Goal: Find specific page/section: Find specific page/section

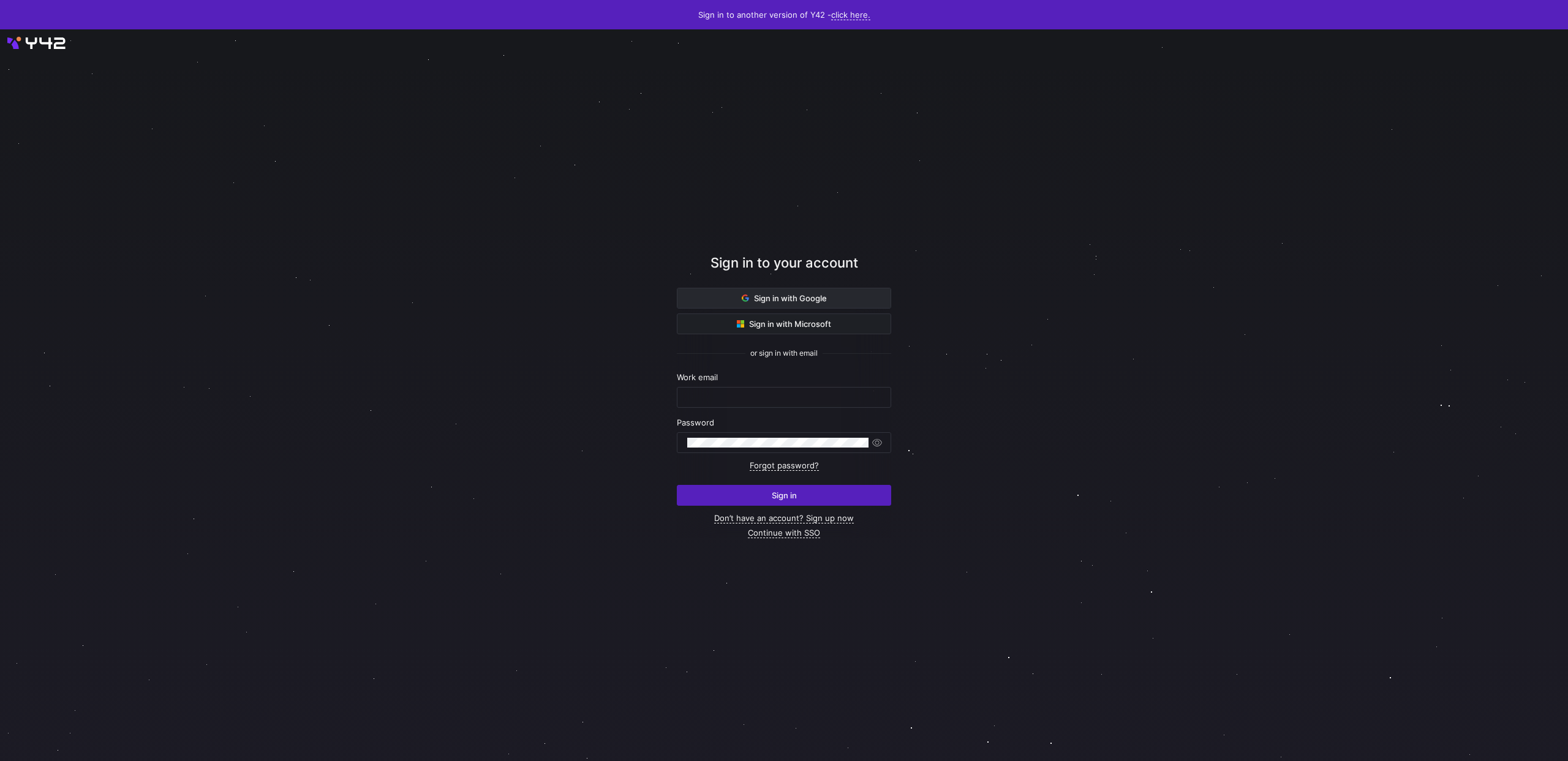
click at [792, 302] on span "Sign in with Google" at bounding box center [784, 298] width 85 height 10
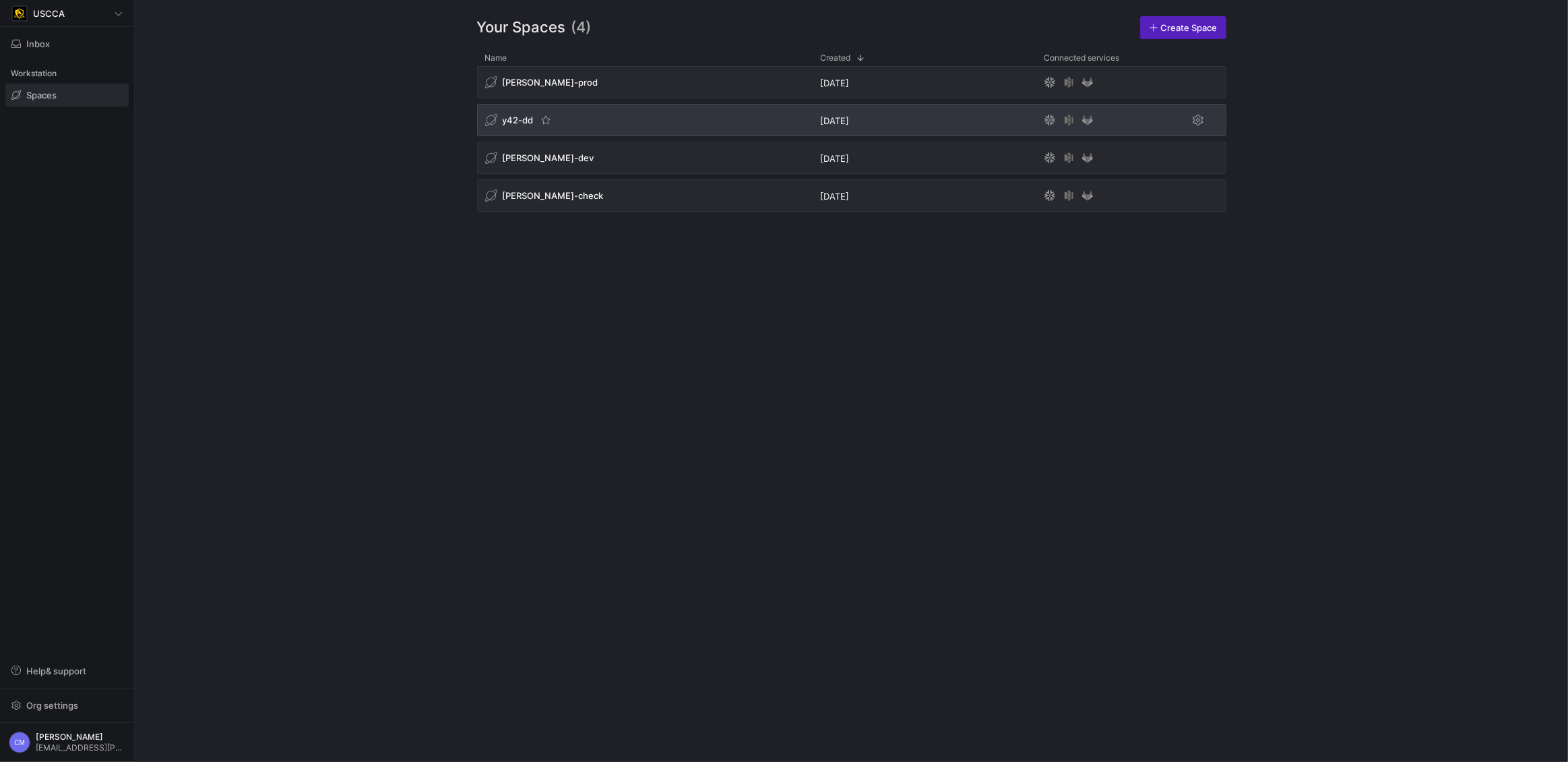
click at [520, 120] on span "y42-dd" at bounding box center [518, 120] width 31 height 11
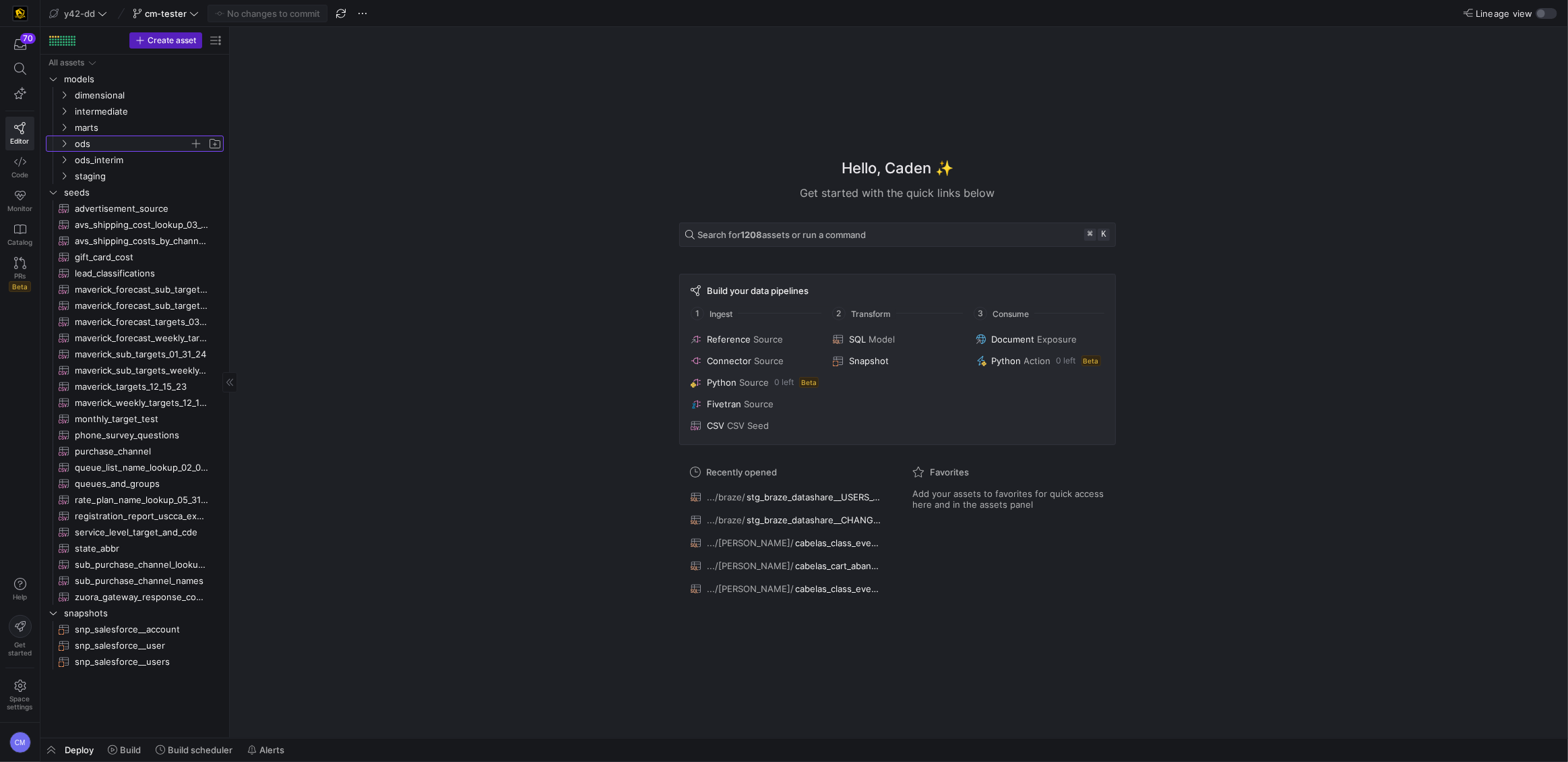
click at [94, 141] on span "ods" at bounding box center [132, 143] width 114 height 15
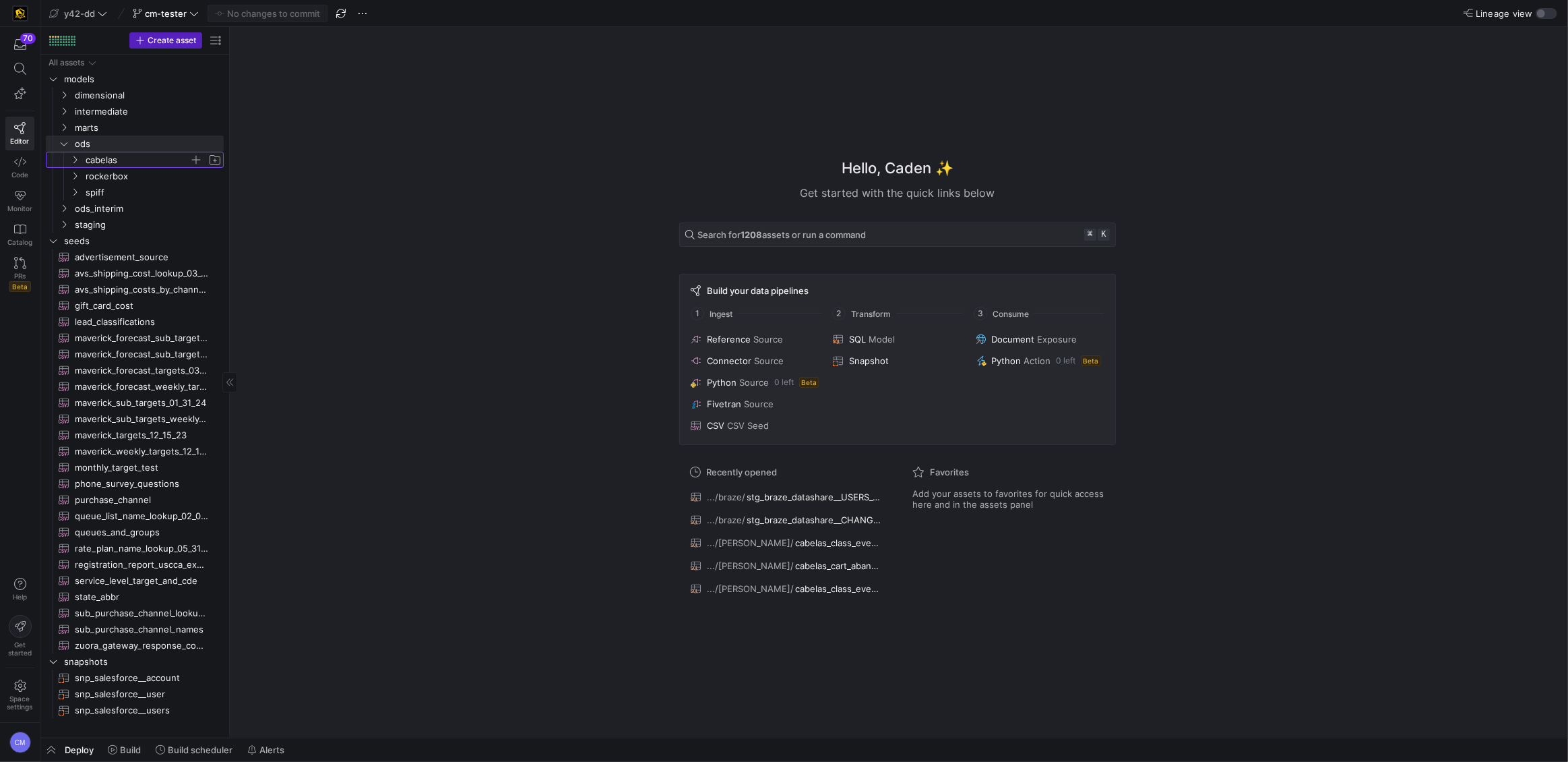
click at [129, 164] on span "cabelas" at bounding box center [137, 160] width 104 height 15
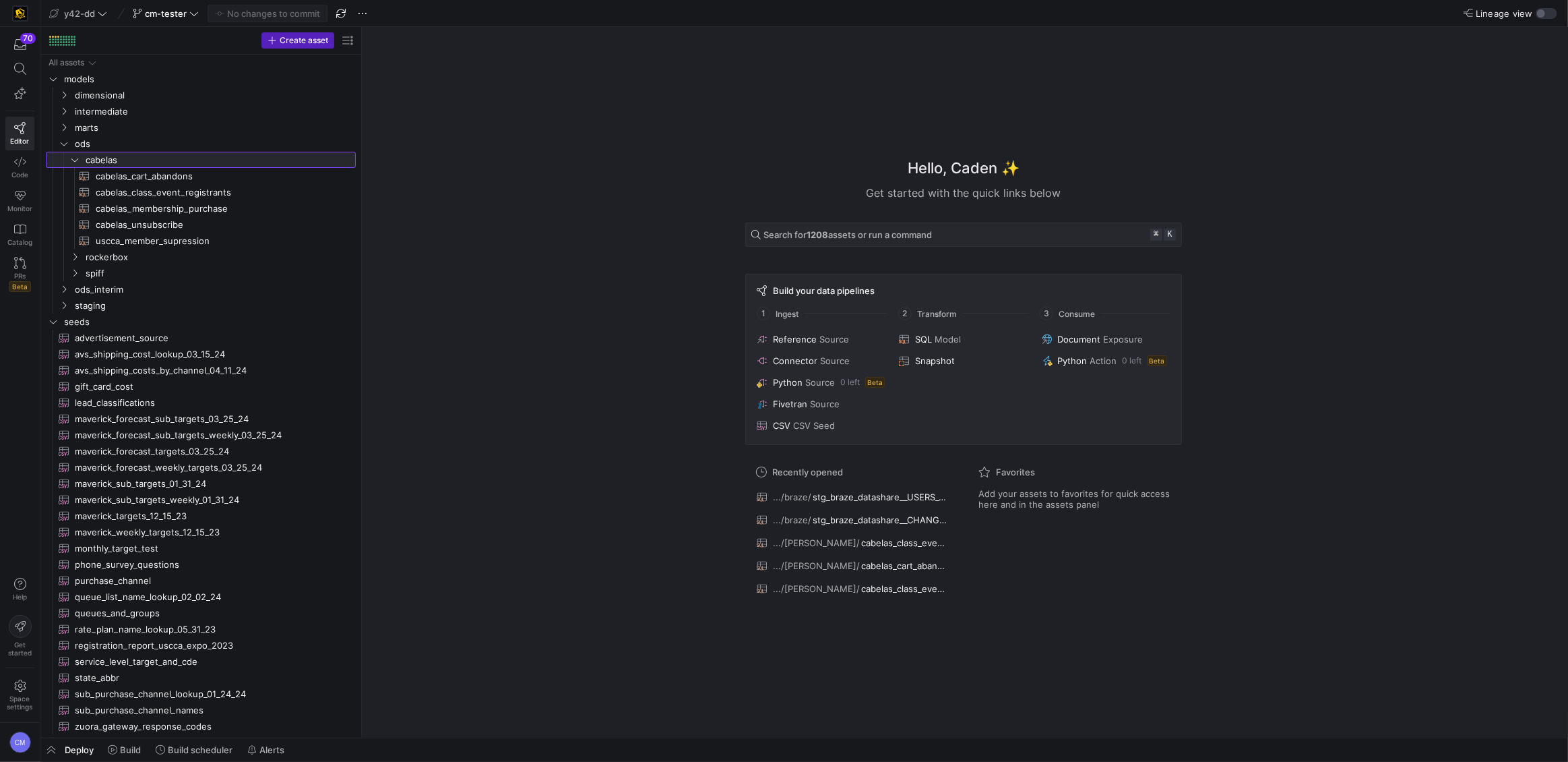
drag, startPoint x: 227, startPoint y: 170, endPoint x: 372, endPoint y: 188, distance: 146.1
click at [214, 225] on span "cabelas_unsubscribe​​​​​​​​​​" at bounding box center [219, 225] width 247 height 15
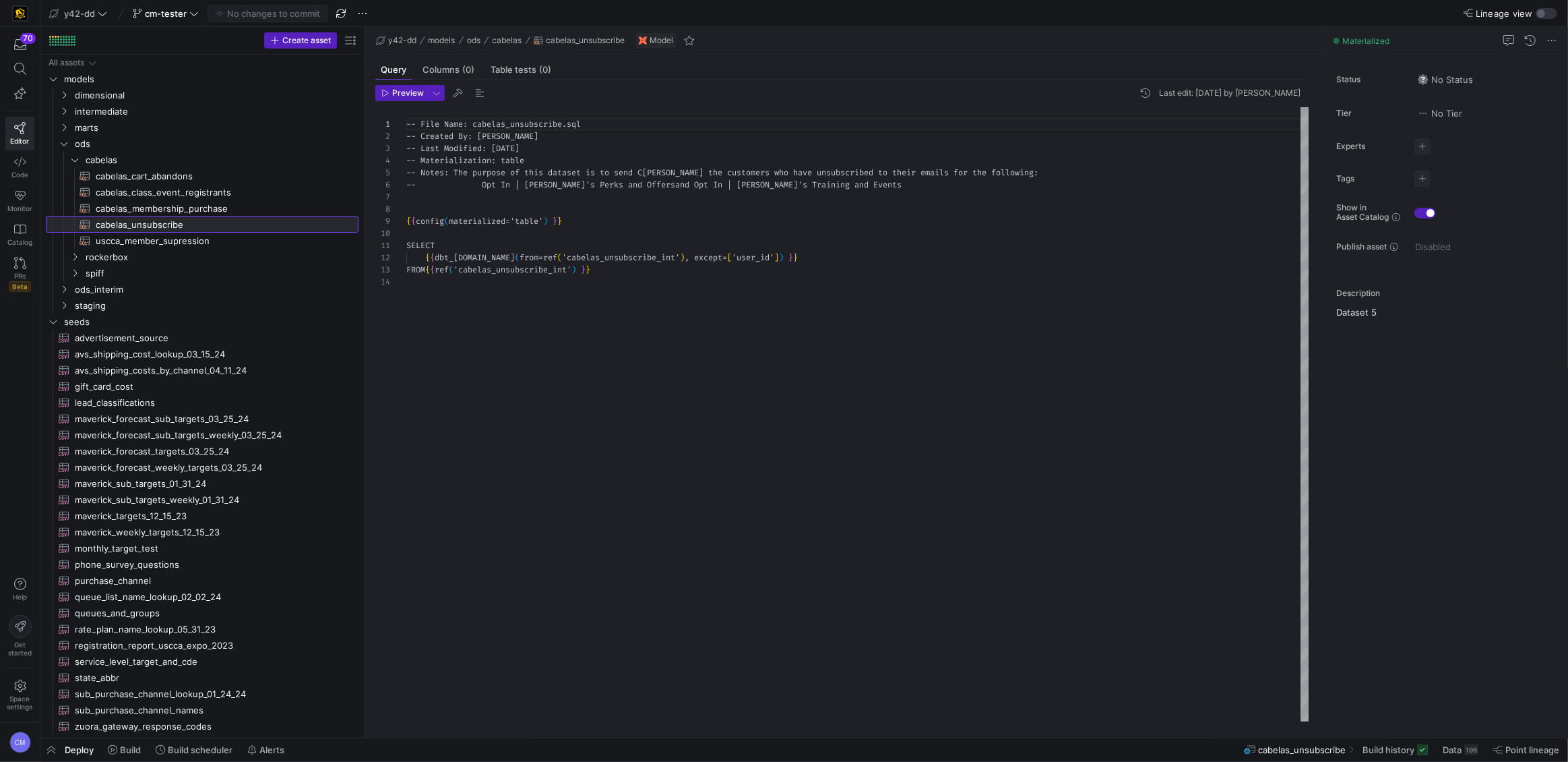
scroll to position [121, 0]
click at [617, 365] on span "Redirect to asset" at bounding box center [601, 362] width 72 height 11
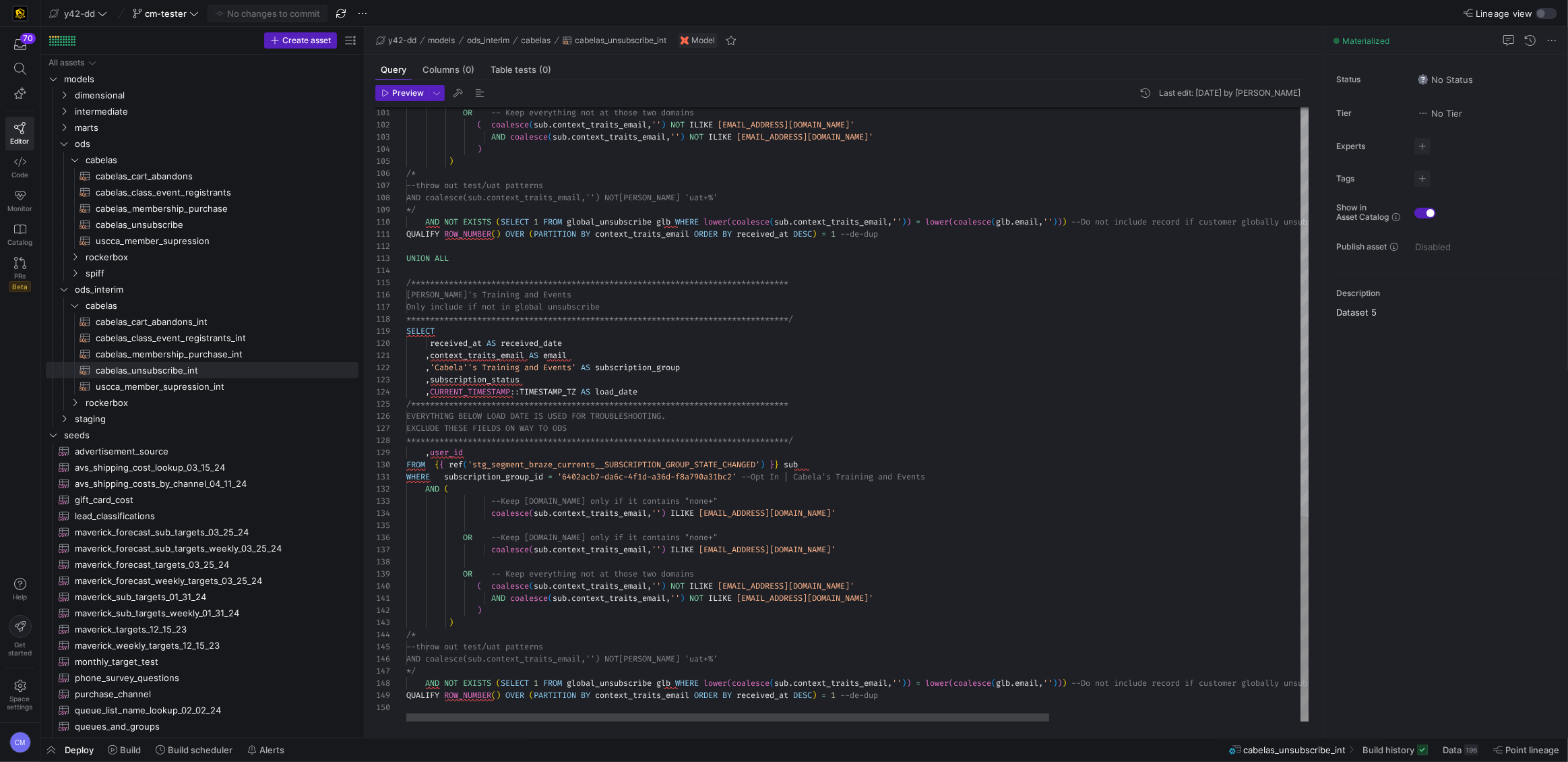
scroll to position [108, 161]
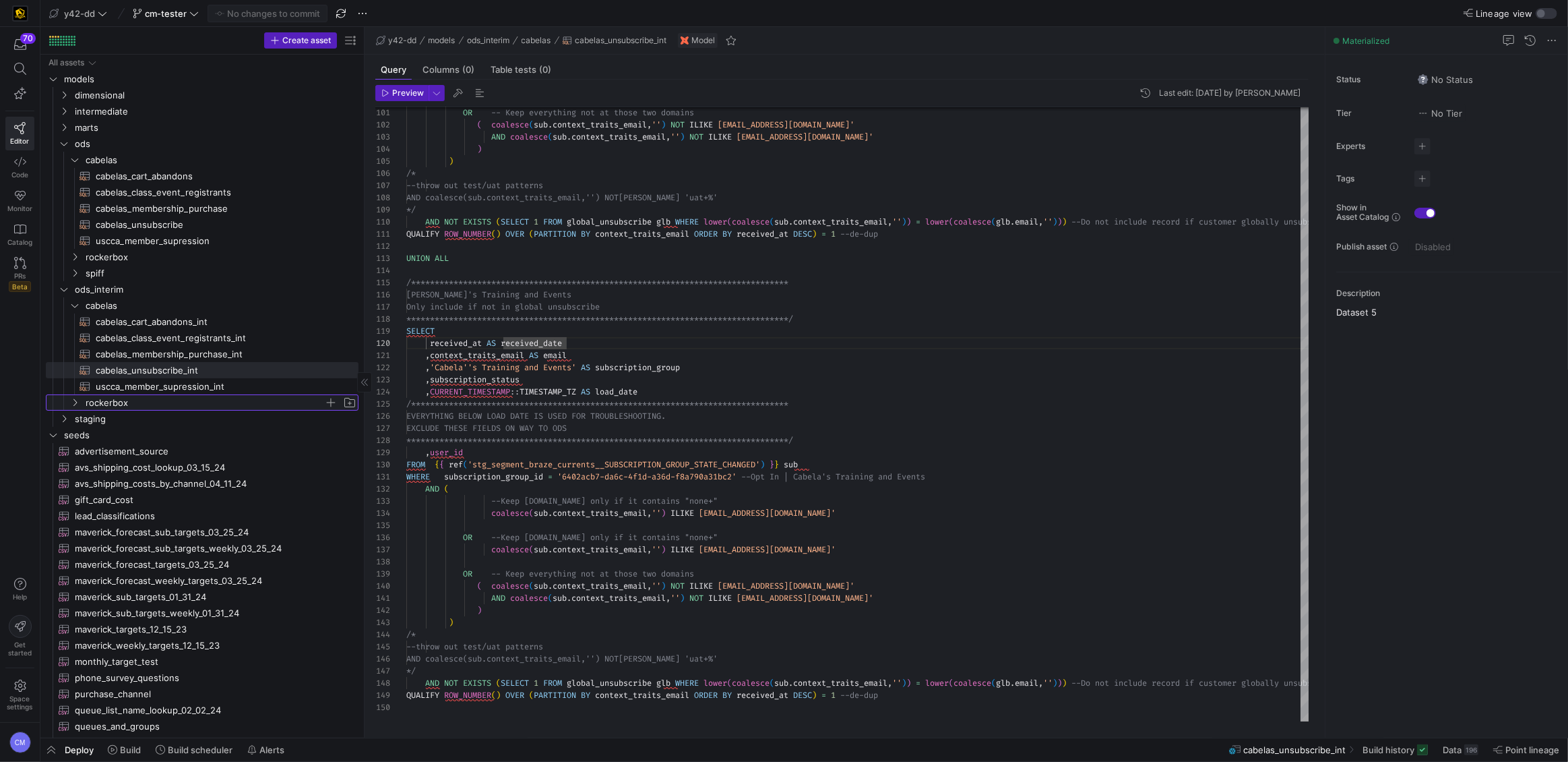
click at [105, 408] on span "rockerbox" at bounding box center [205, 403] width 238 height 15
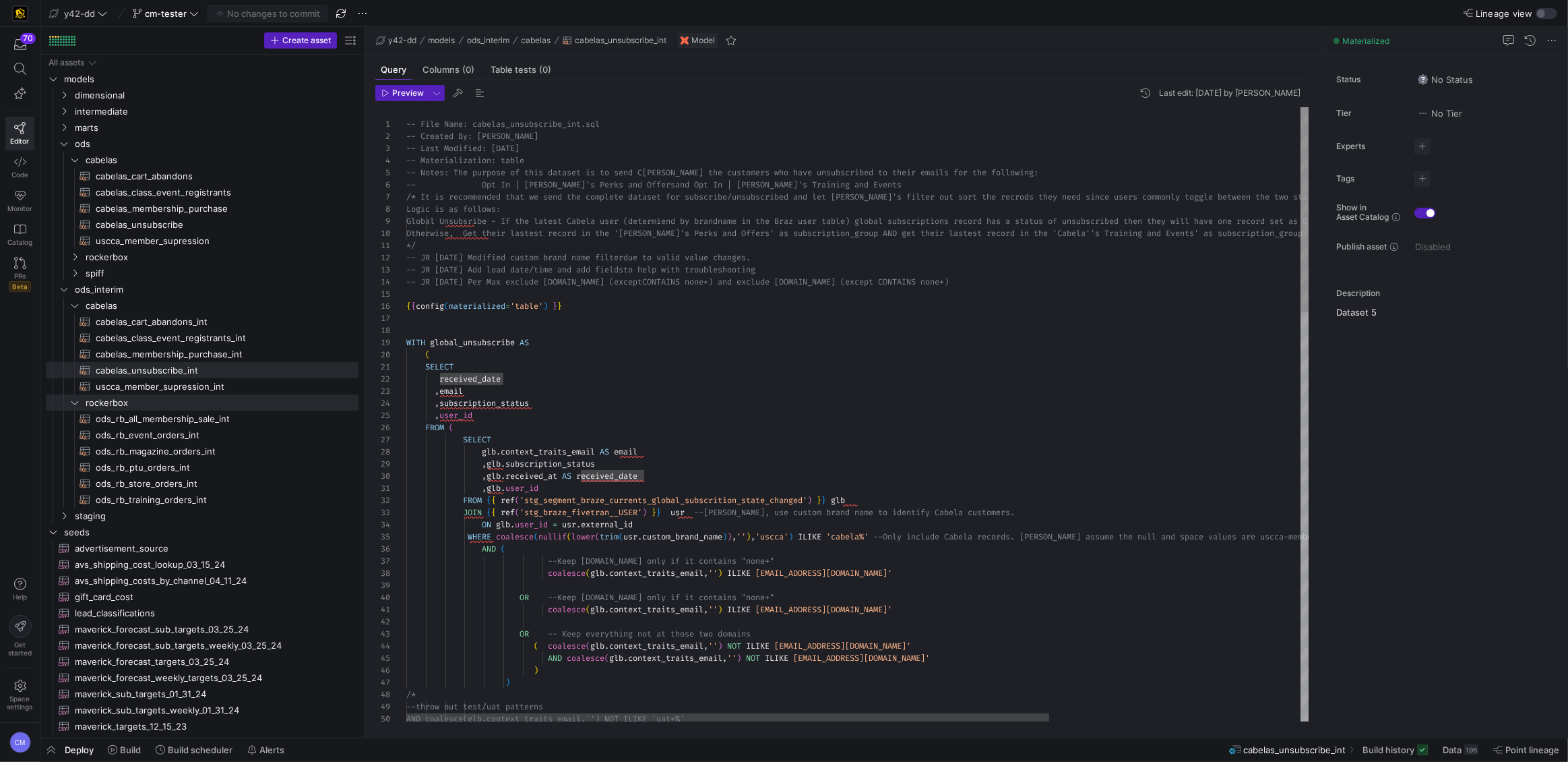
scroll to position [97, 130]
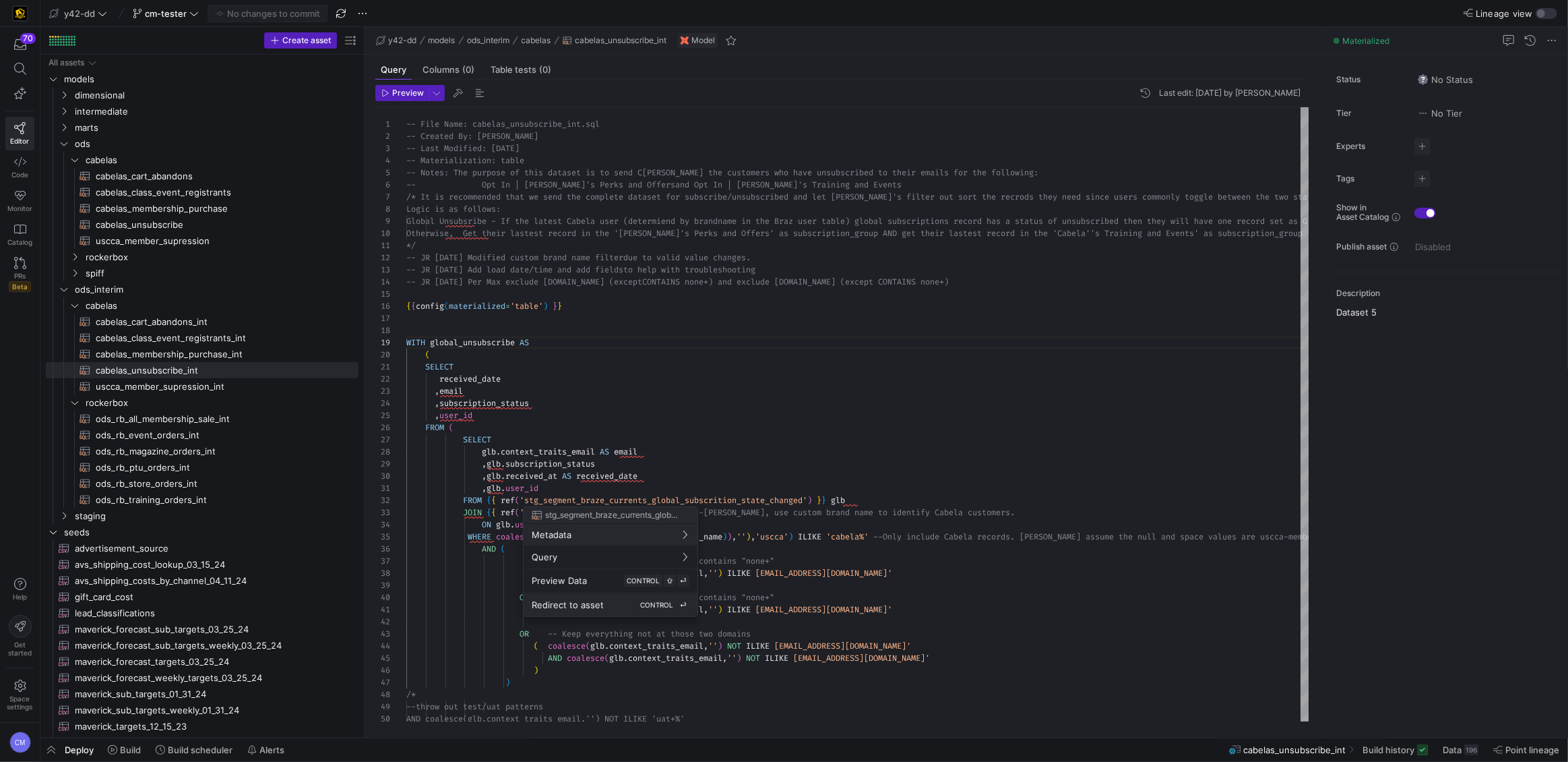
click at [618, 599] on div "Redirect to asset CONTROL ⏎" at bounding box center [610, 605] width 158 height 12
type textarea "WITH source AS ( SELECT * FROM {{ source('segment_braze_currents', 'BRAZE_CURRE…"
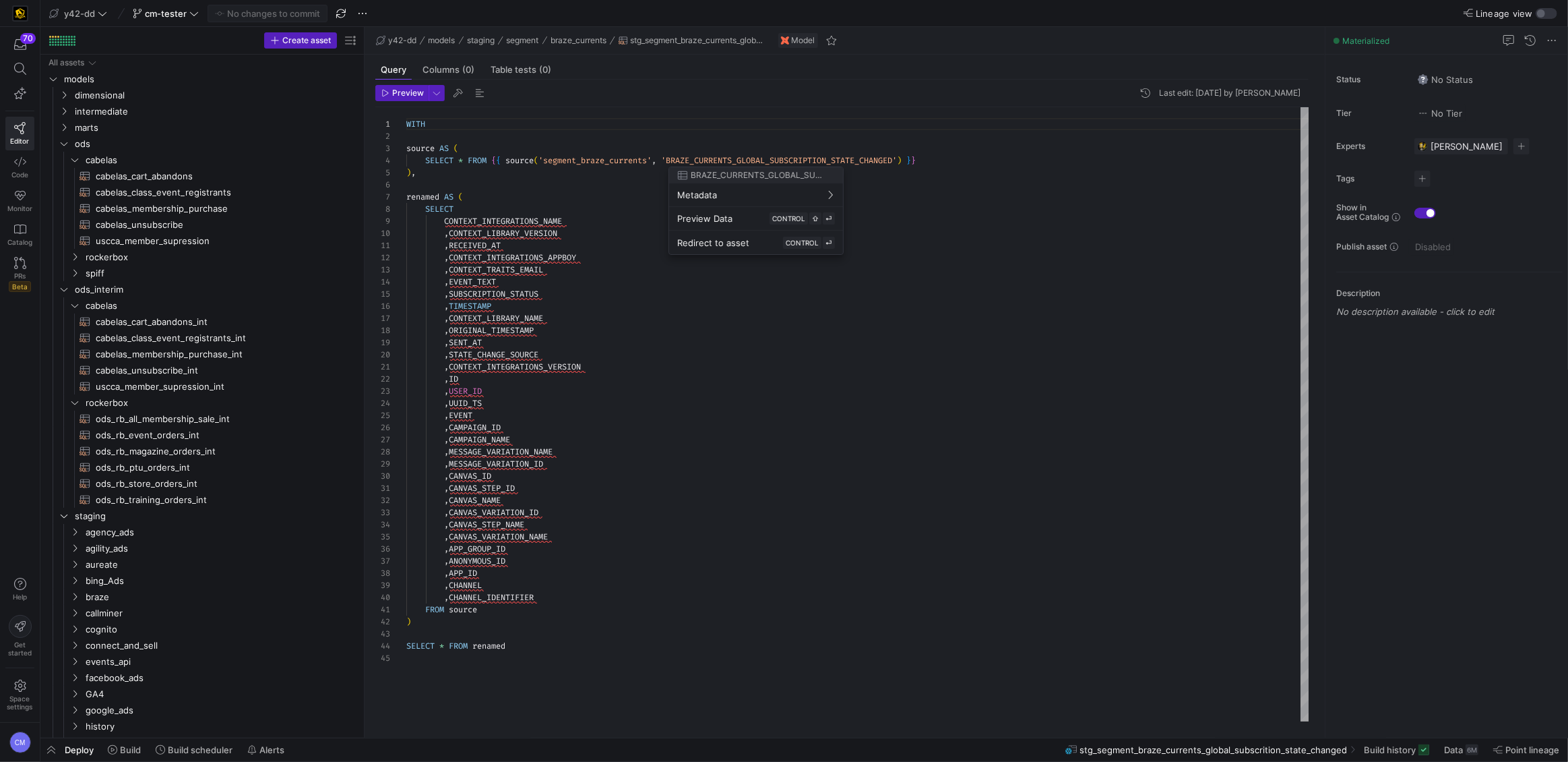
click at [616, 163] on div at bounding box center [784, 381] width 1568 height 762
click at [608, 215] on span "Redirect to asset" at bounding box center [587, 218] width 72 height 11
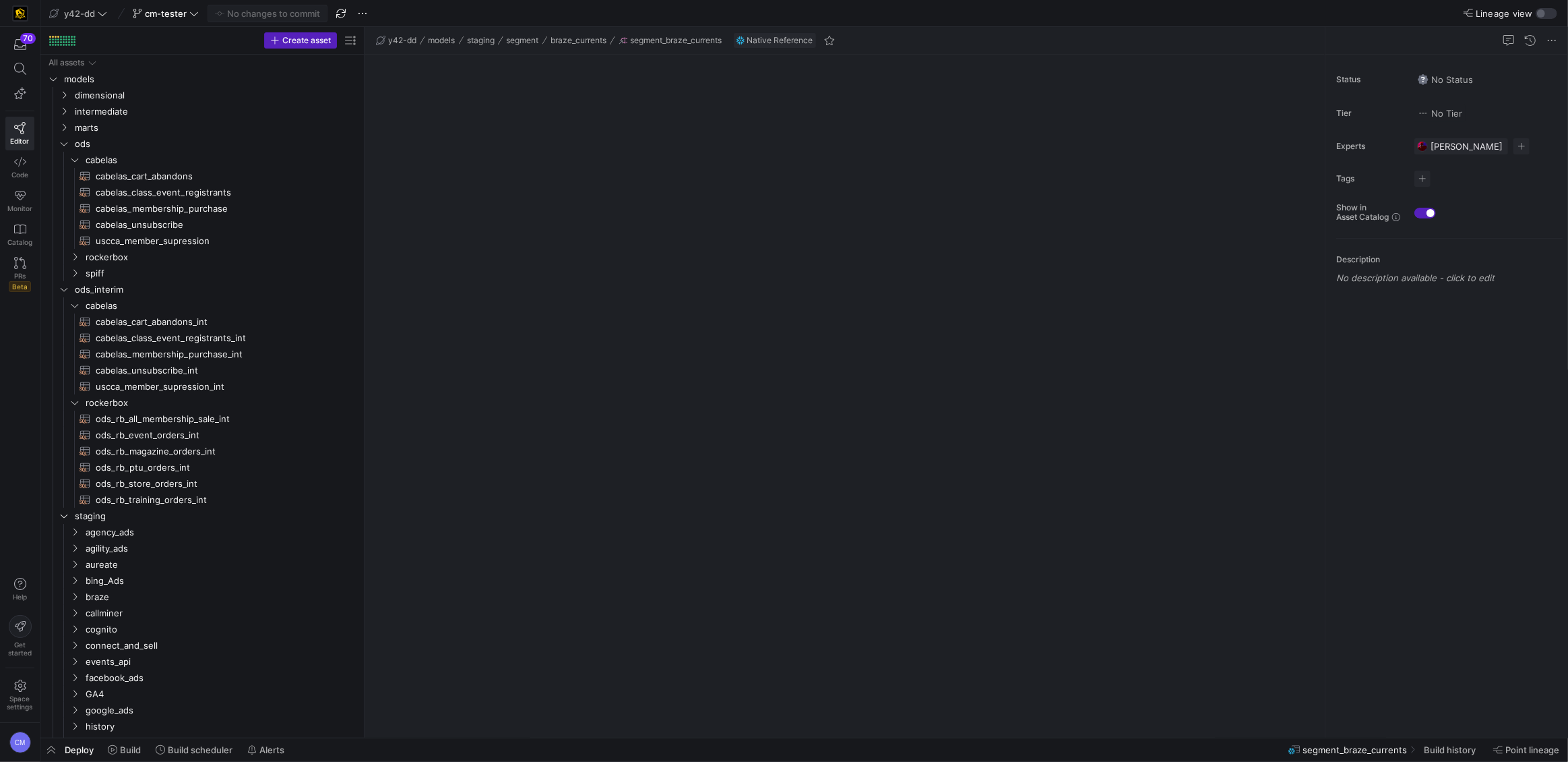
scroll to position [207, 0]
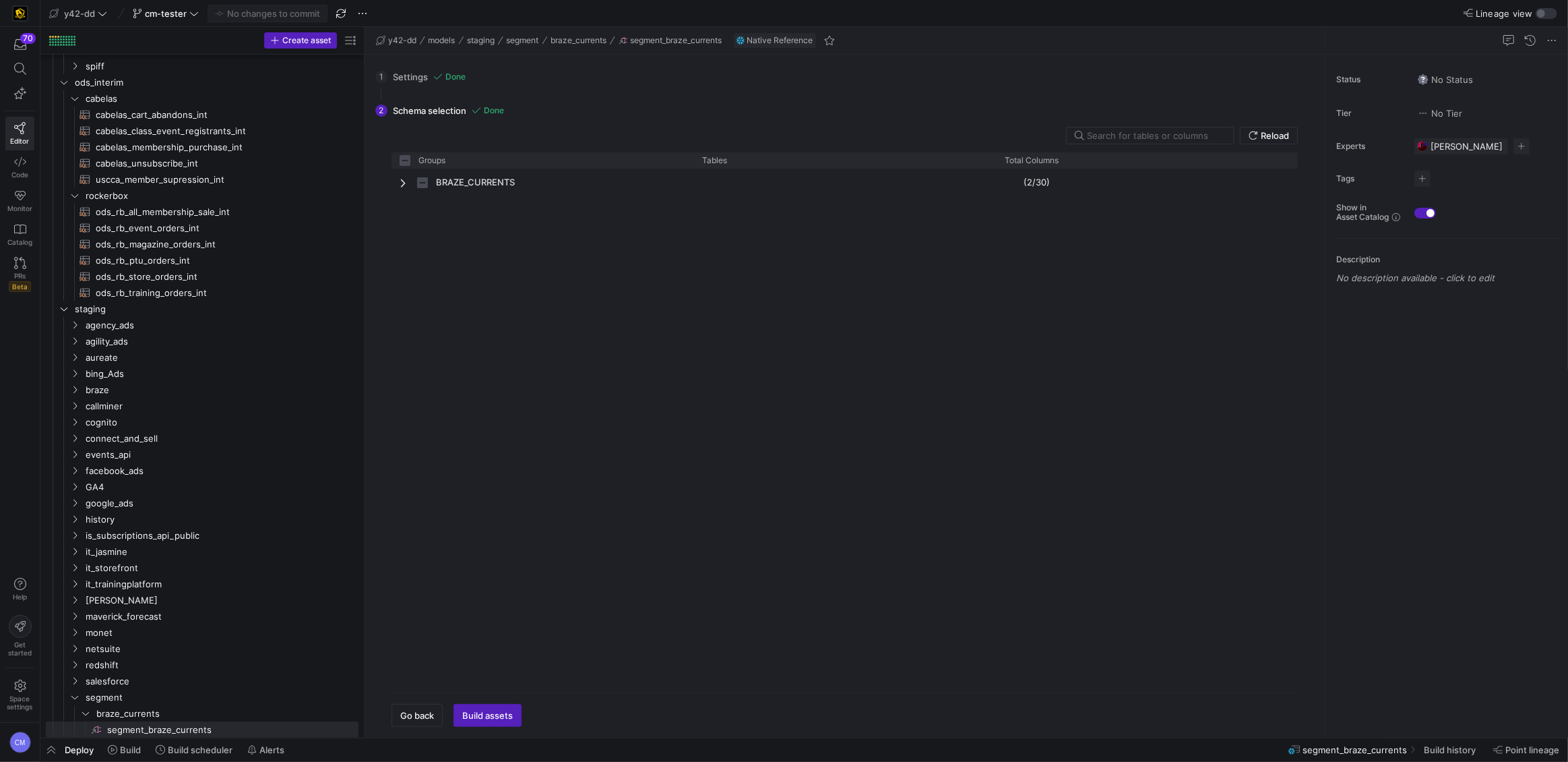
checkbox input "false"
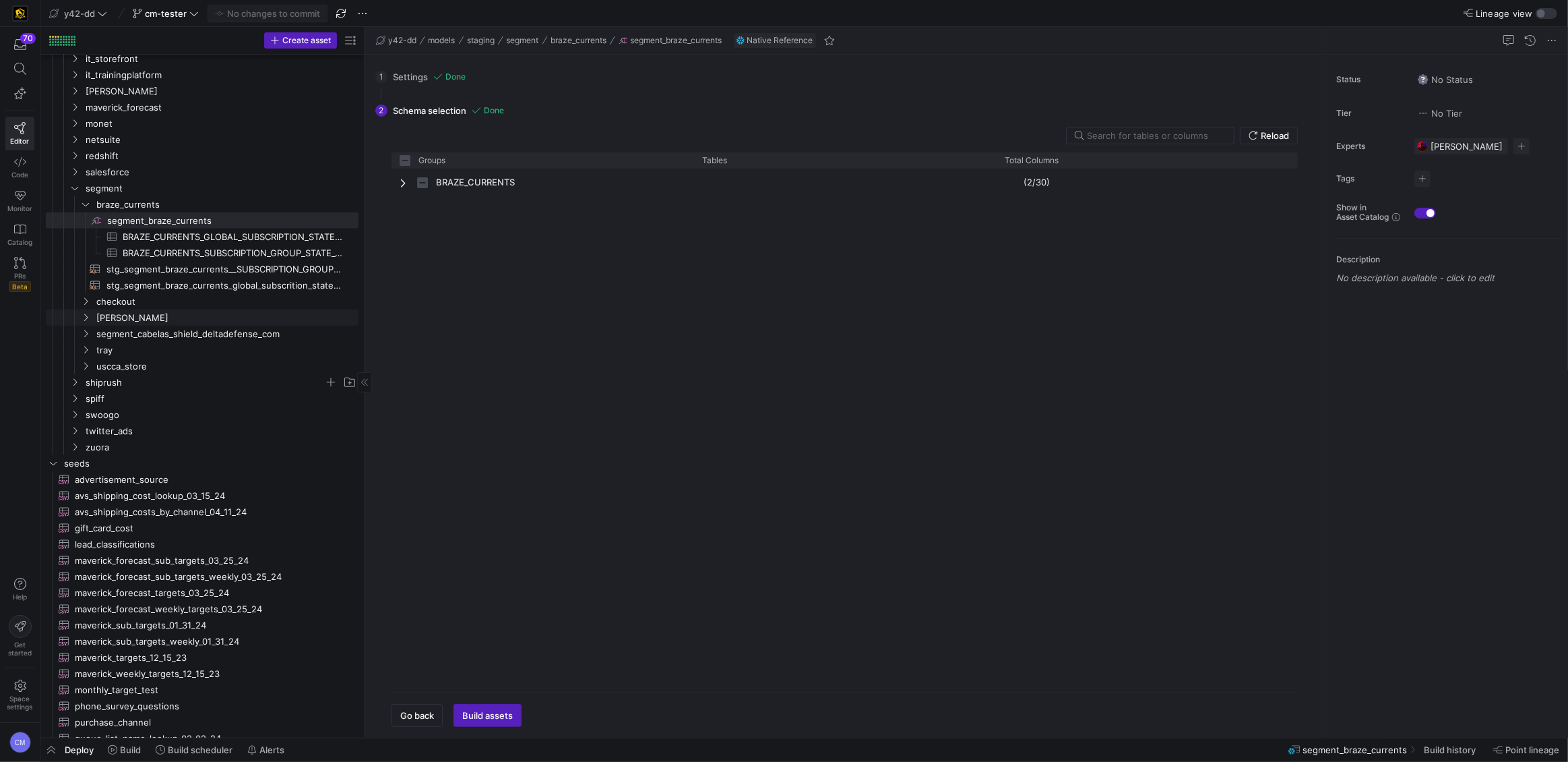
scroll to position [677, 0]
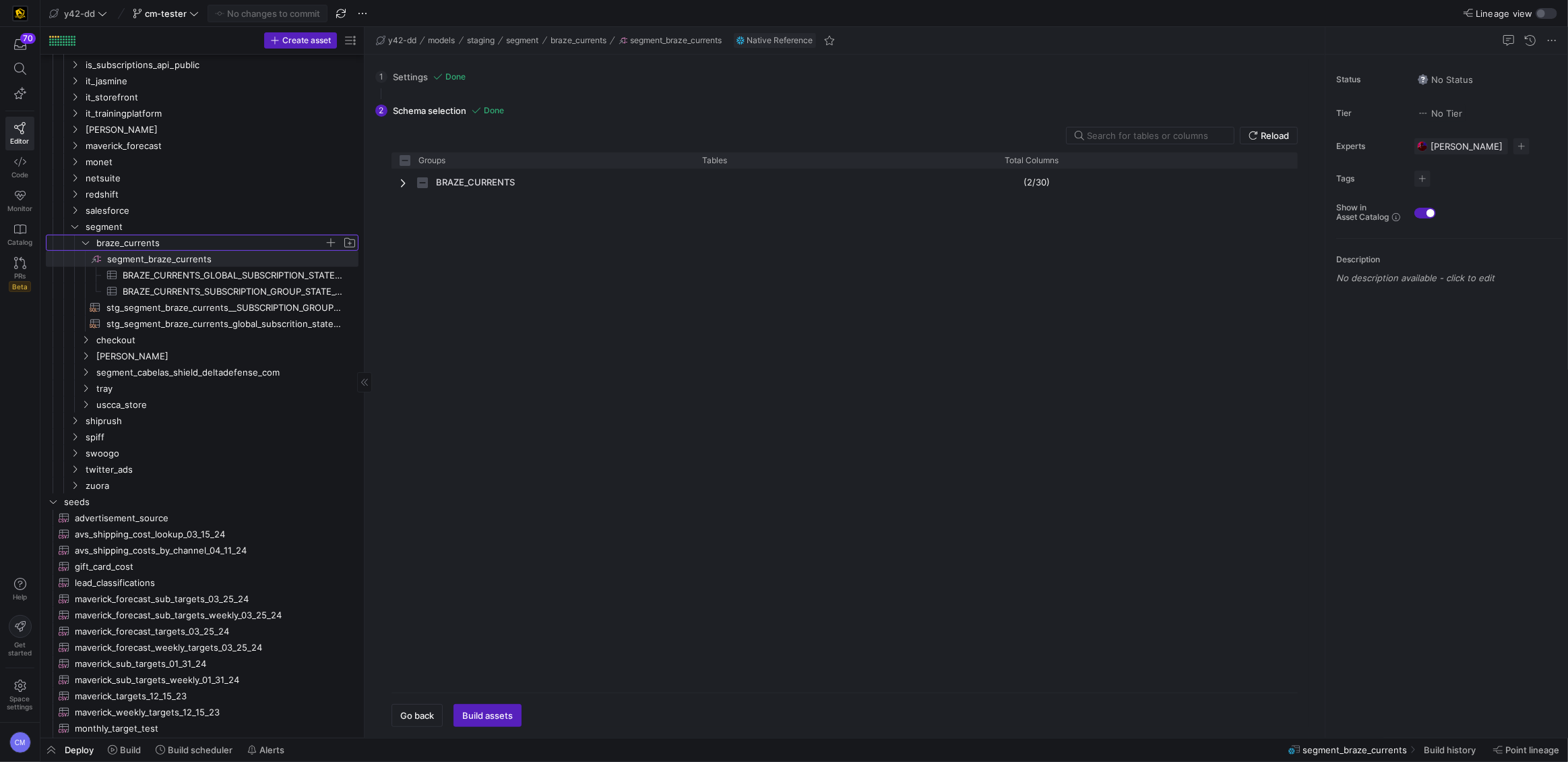
click at [89, 246] on y42-icon "Press SPACE to select this row." at bounding box center [85, 243] width 11 height 11
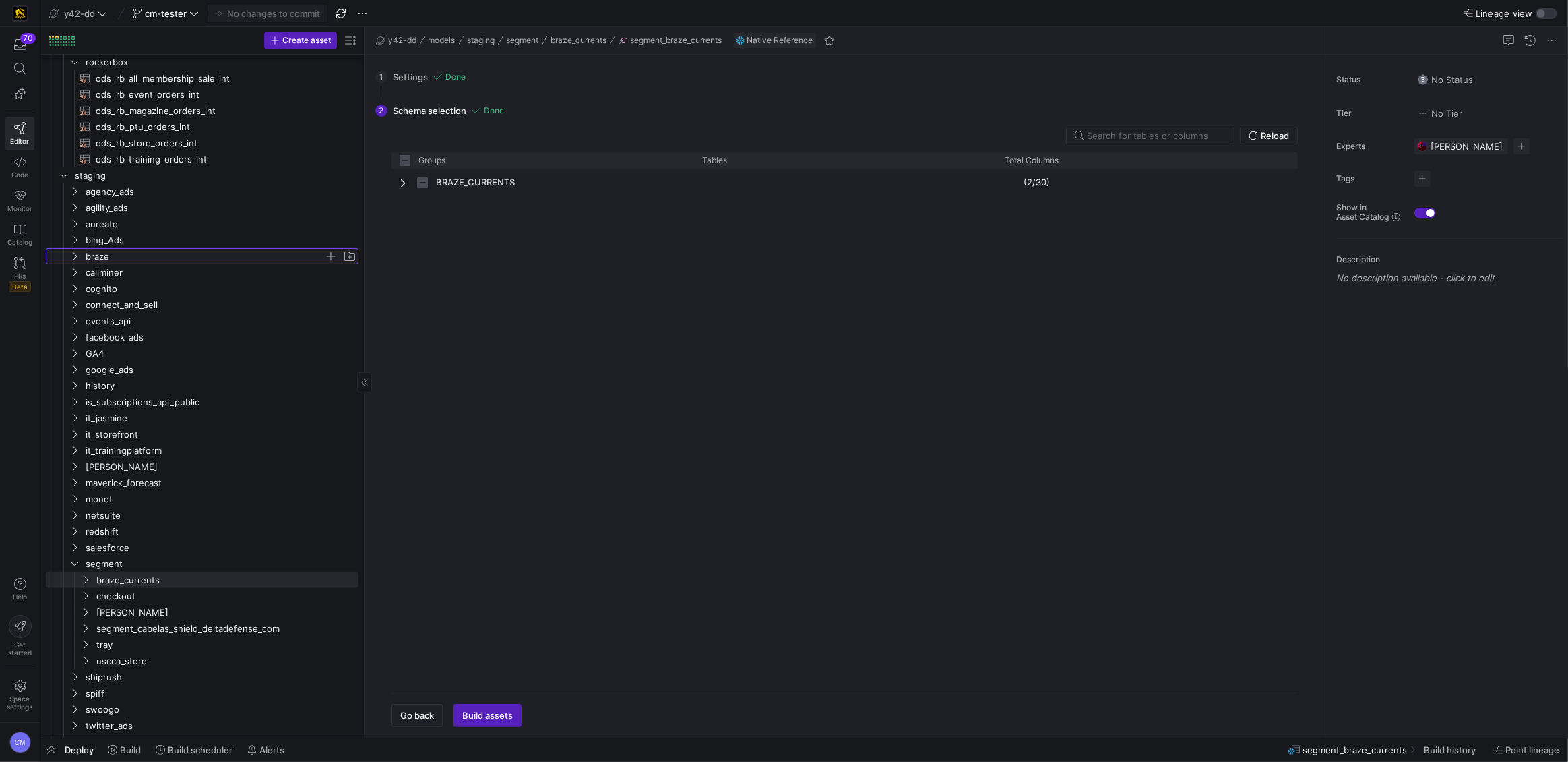
click at [70, 252] on y42-icon "Press SPACE to select this row." at bounding box center [75, 257] width 11 height 11
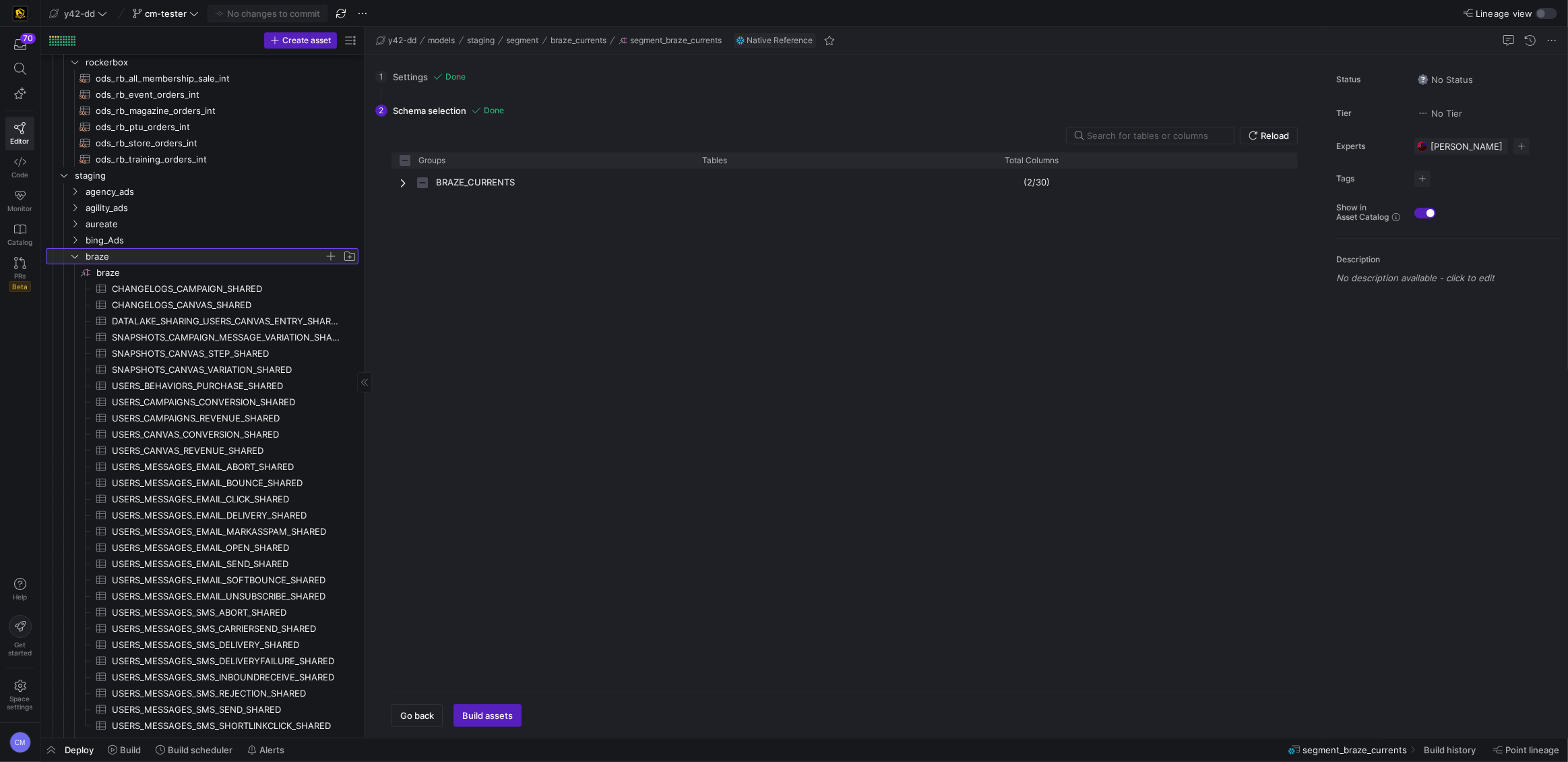
click at [79, 251] on y42-icon at bounding box center [75, 257] width 11 height 11
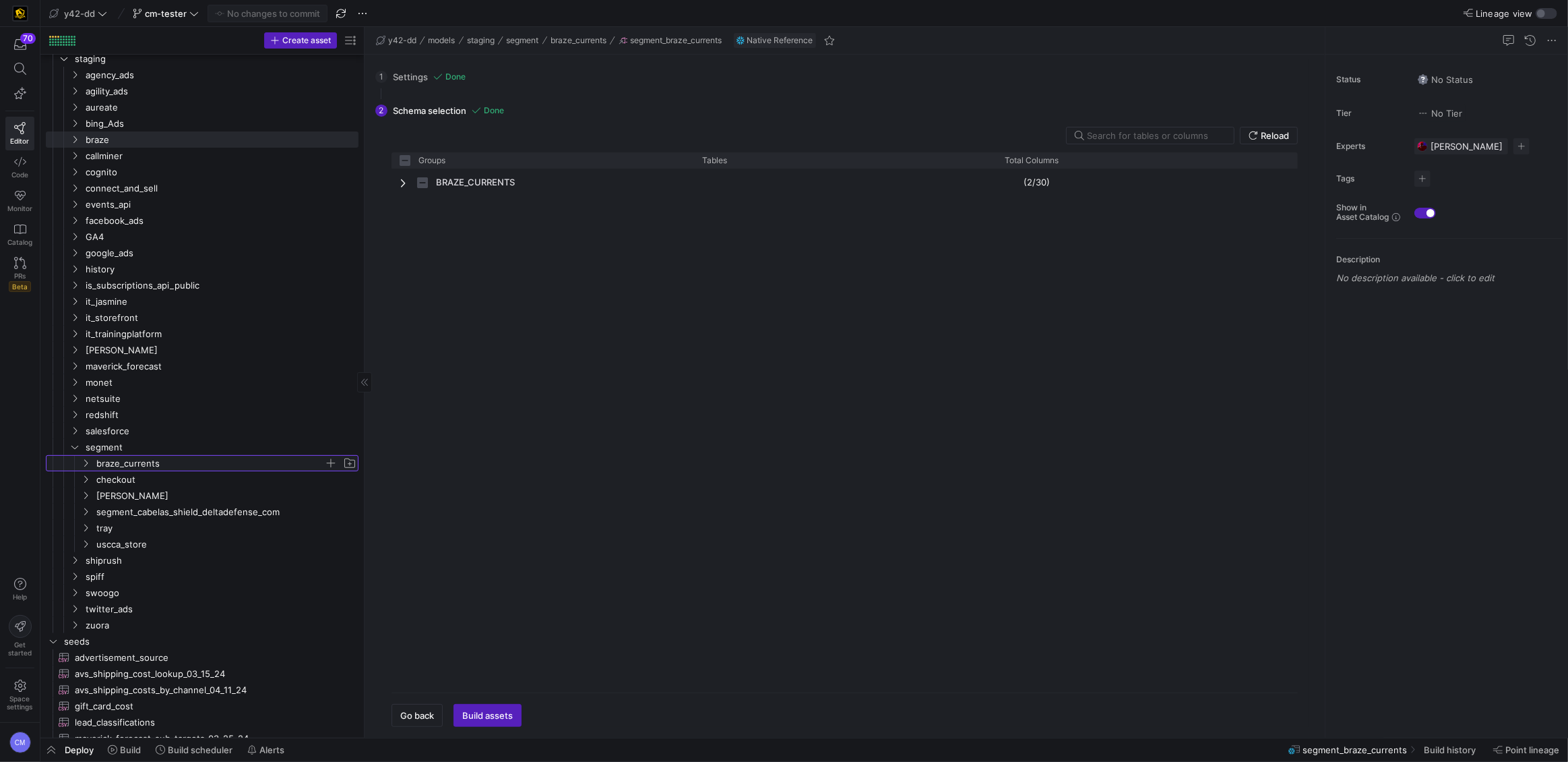
click at [200, 463] on span "braze_currents" at bounding box center [210, 463] width 227 height 15
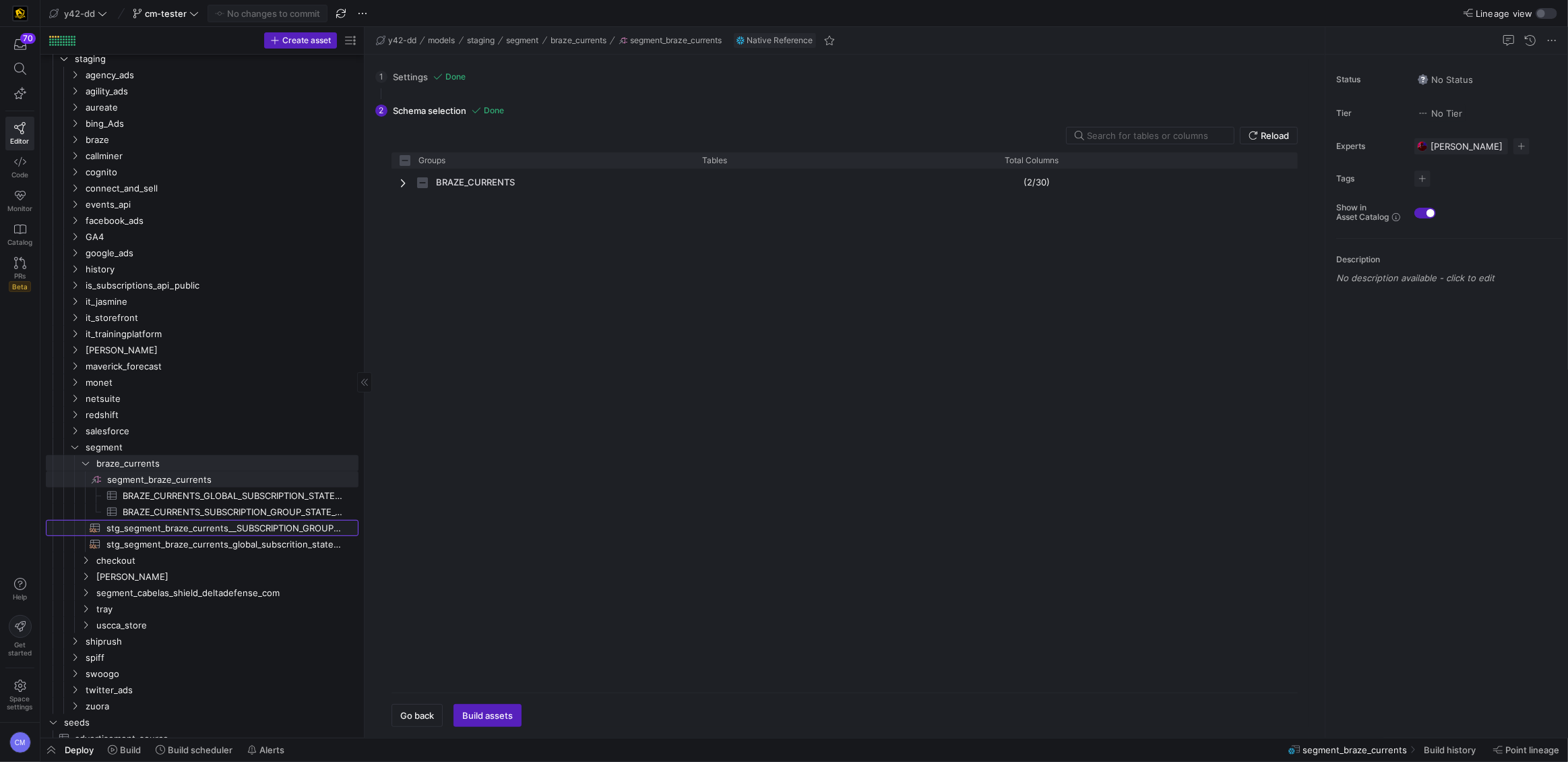
click at [254, 530] on span "stg_segment_braze_currents__SUBSCRIPTION_GROUP_STATE_CHANGED​​​​​​​​​​" at bounding box center [224, 528] width 236 height 15
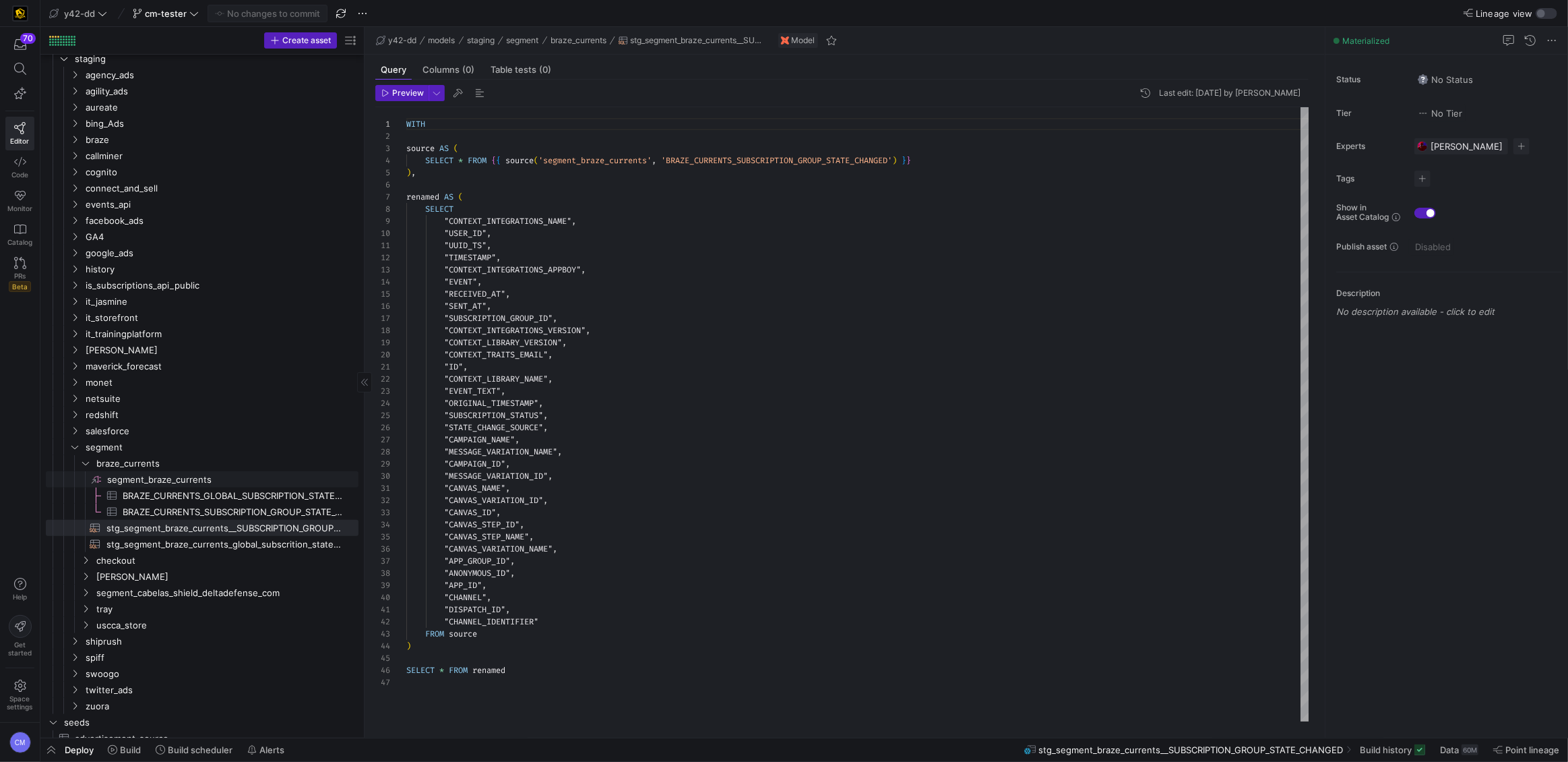
click at [176, 483] on span "segment_braze_currents​​​​​​​​" at bounding box center [232, 479] width 250 height 15
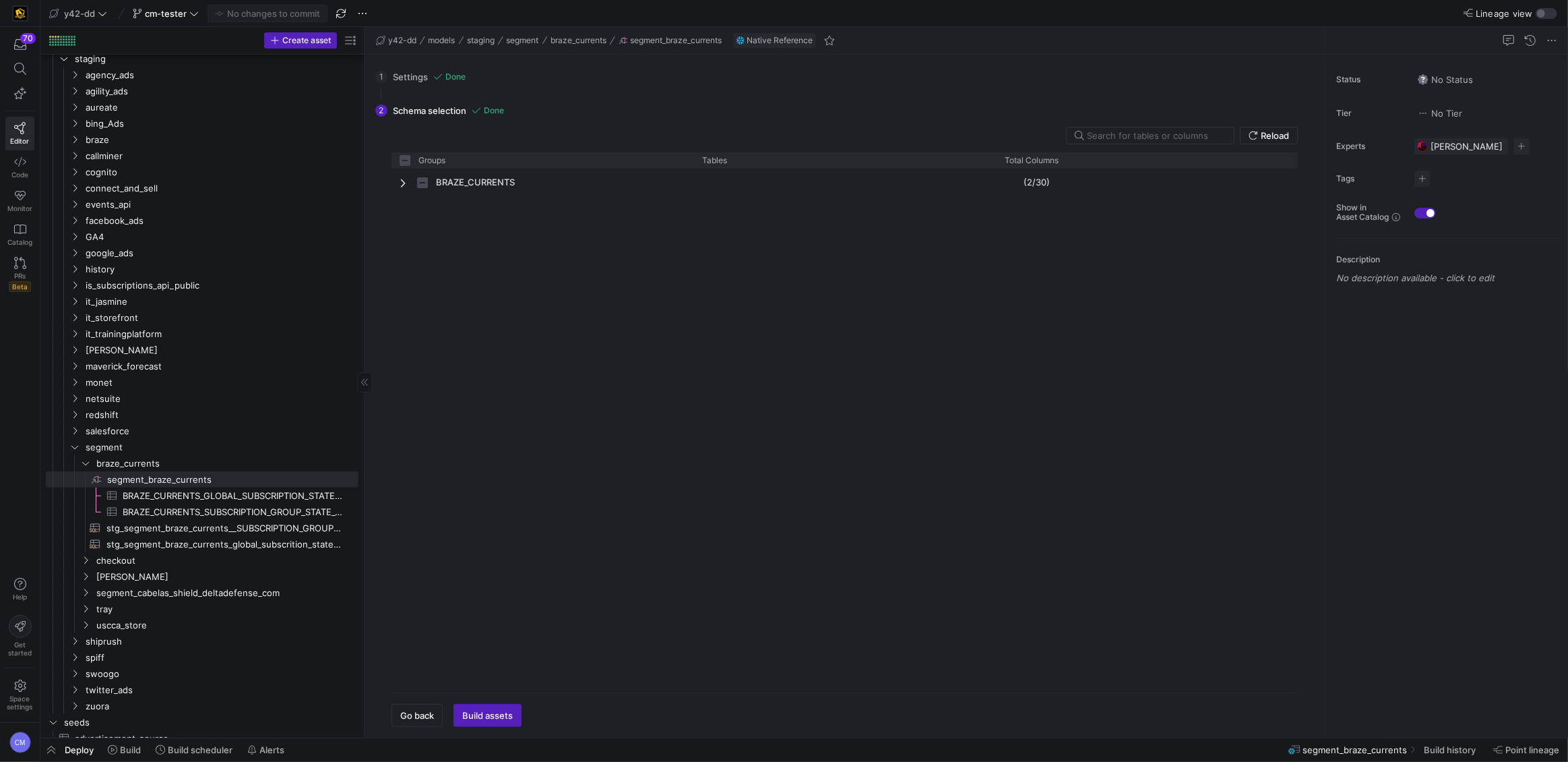
checkbox input "false"
click at [261, 527] on span "stg_segment_braze_currents__SUBSCRIPTION_GROUP_STATE_CHANGED​​​​​​​​​​" at bounding box center [224, 528] width 236 height 15
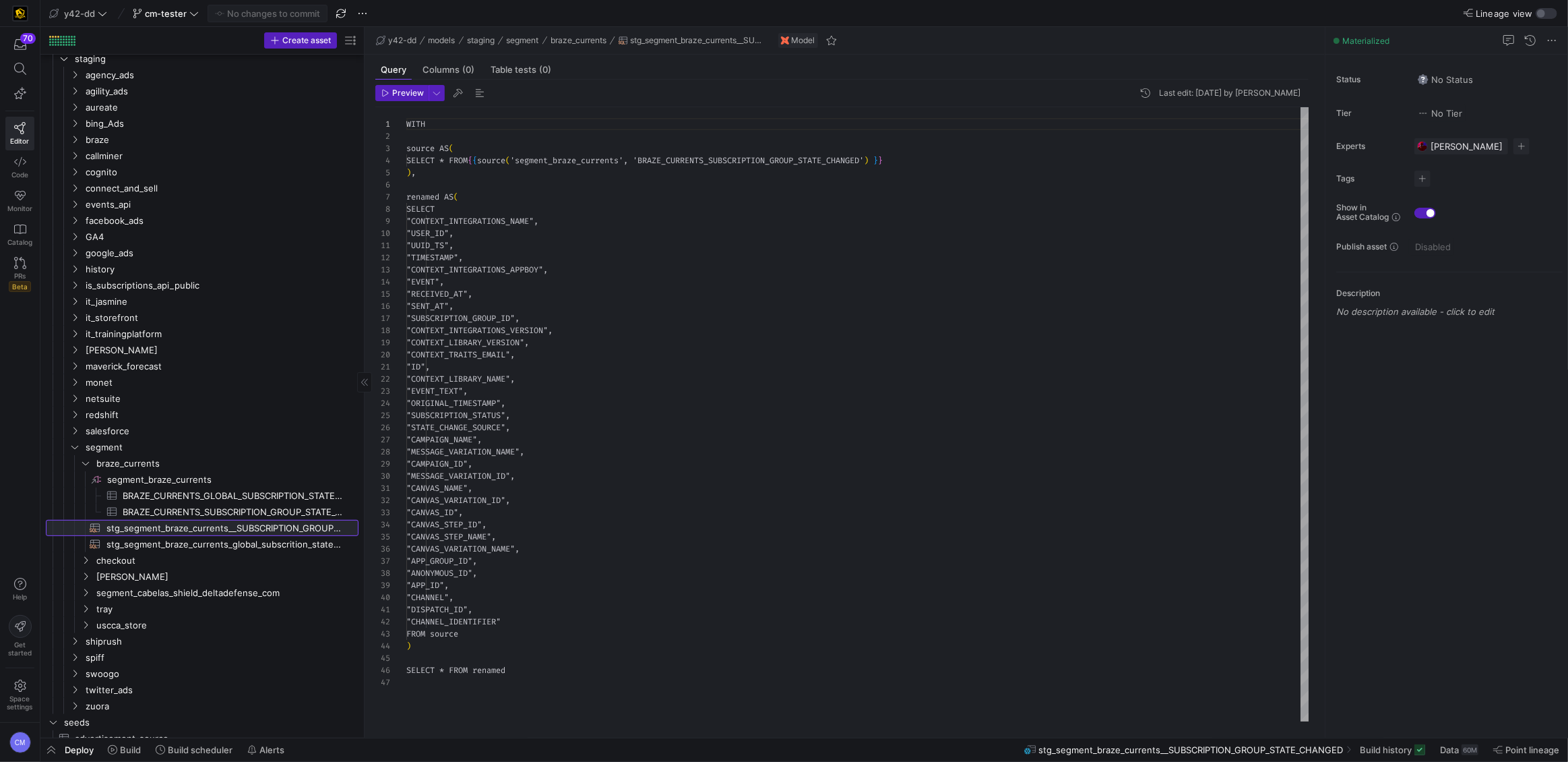
scroll to position [121, 0]
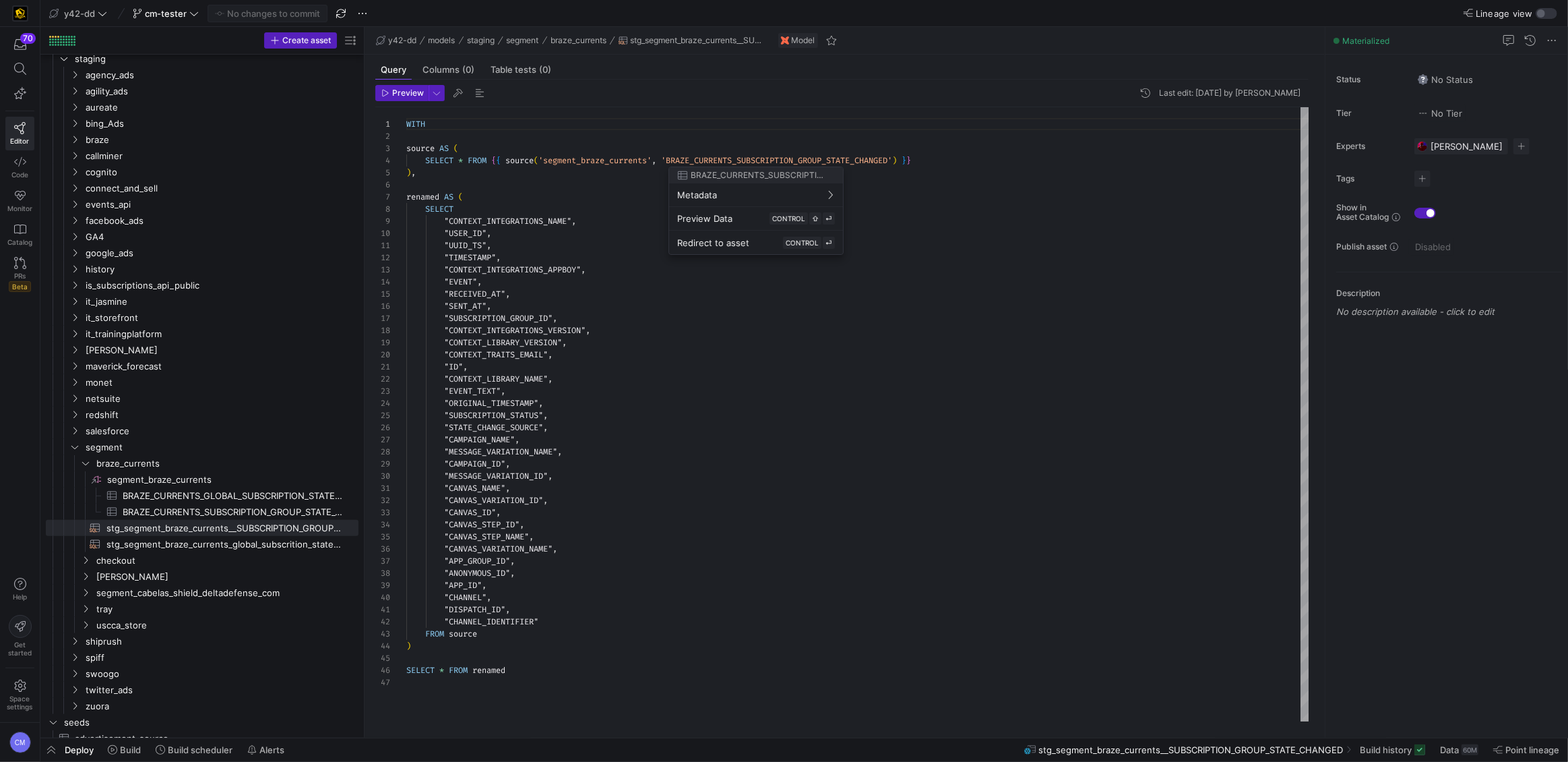
click at [230, 556] on div at bounding box center [784, 381] width 1568 height 762
click at [229, 551] on link "stg_segment_braze_currents_global_subscrition_state_changed​​​​​​​​​​" at bounding box center [202, 543] width 313 height 16
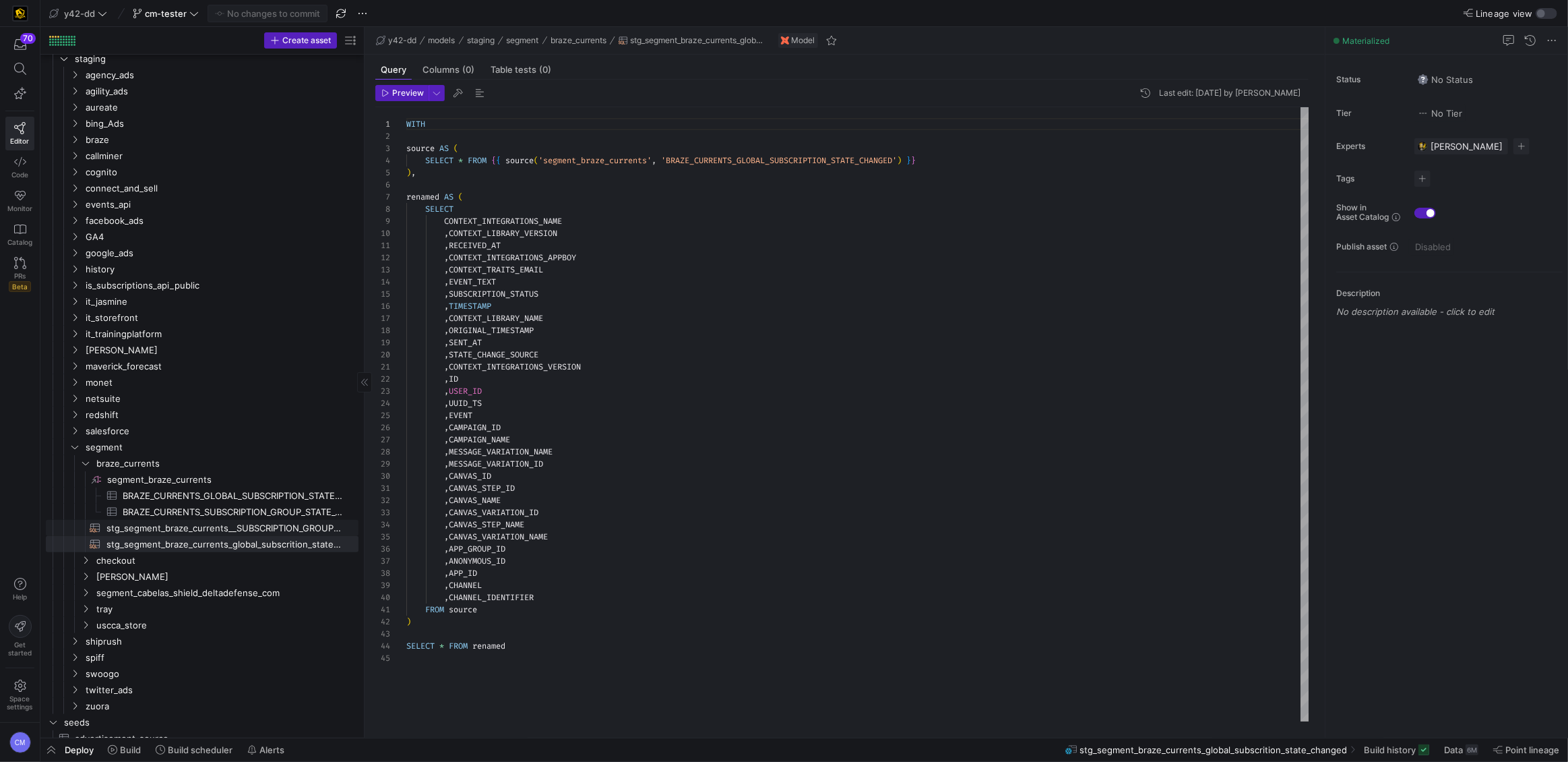
click at [249, 529] on span "stg_segment_braze_currents__SUBSCRIPTION_GROUP_STATE_CHANGED​​​​​​​​​​" at bounding box center [224, 528] width 236 height 15
type textarea "WITH source AS ( SELECT * FROM {{ source('segment_braze_currents', 'BRAZE_CURRE…"
